Goal: Find specific page/section: Find specific page/section

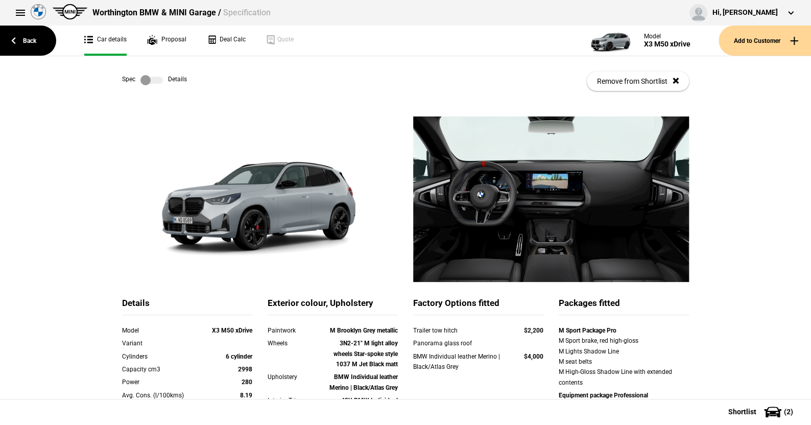
click at [28, 40] on link "Back" at bounding box center [28, 41] width 56 height 30
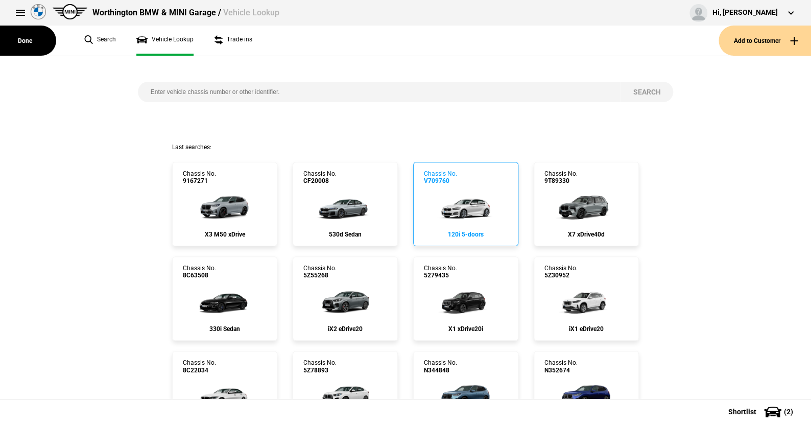
click at [463, 208] on img at bounding box center [466, 205] width 68 height 41
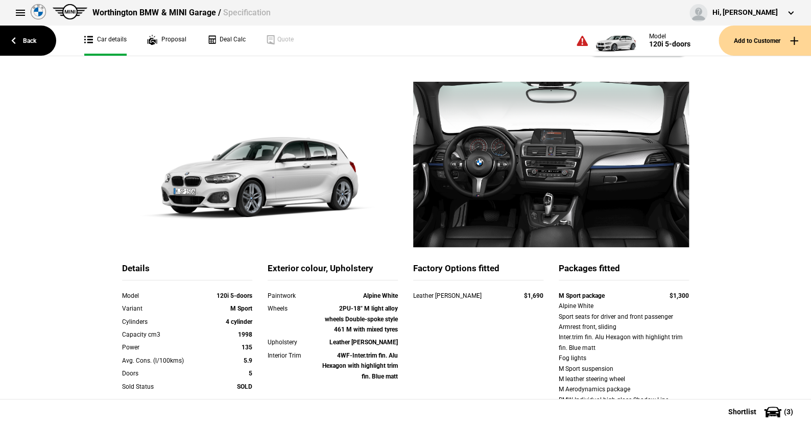
scroll to position [51, 0]
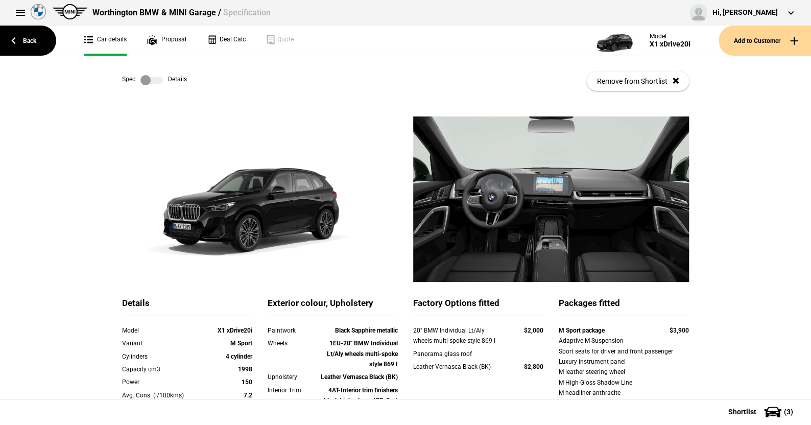
scroll to position [102, 0]
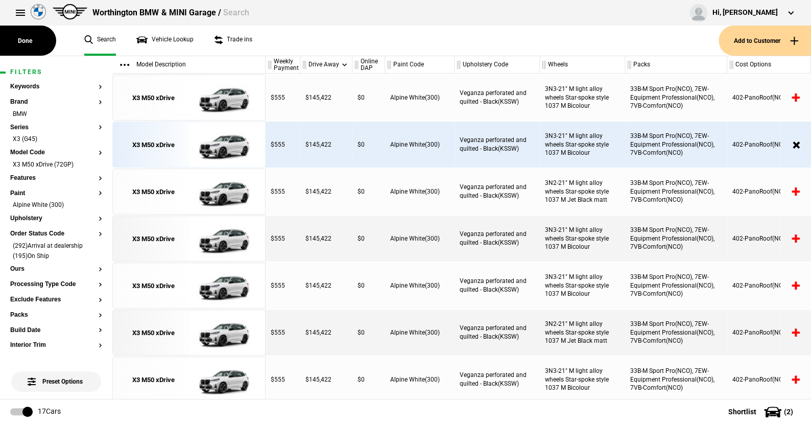
scroll to position [255, 0]
